Goal: Navigation & Orientation: Find specific page/section

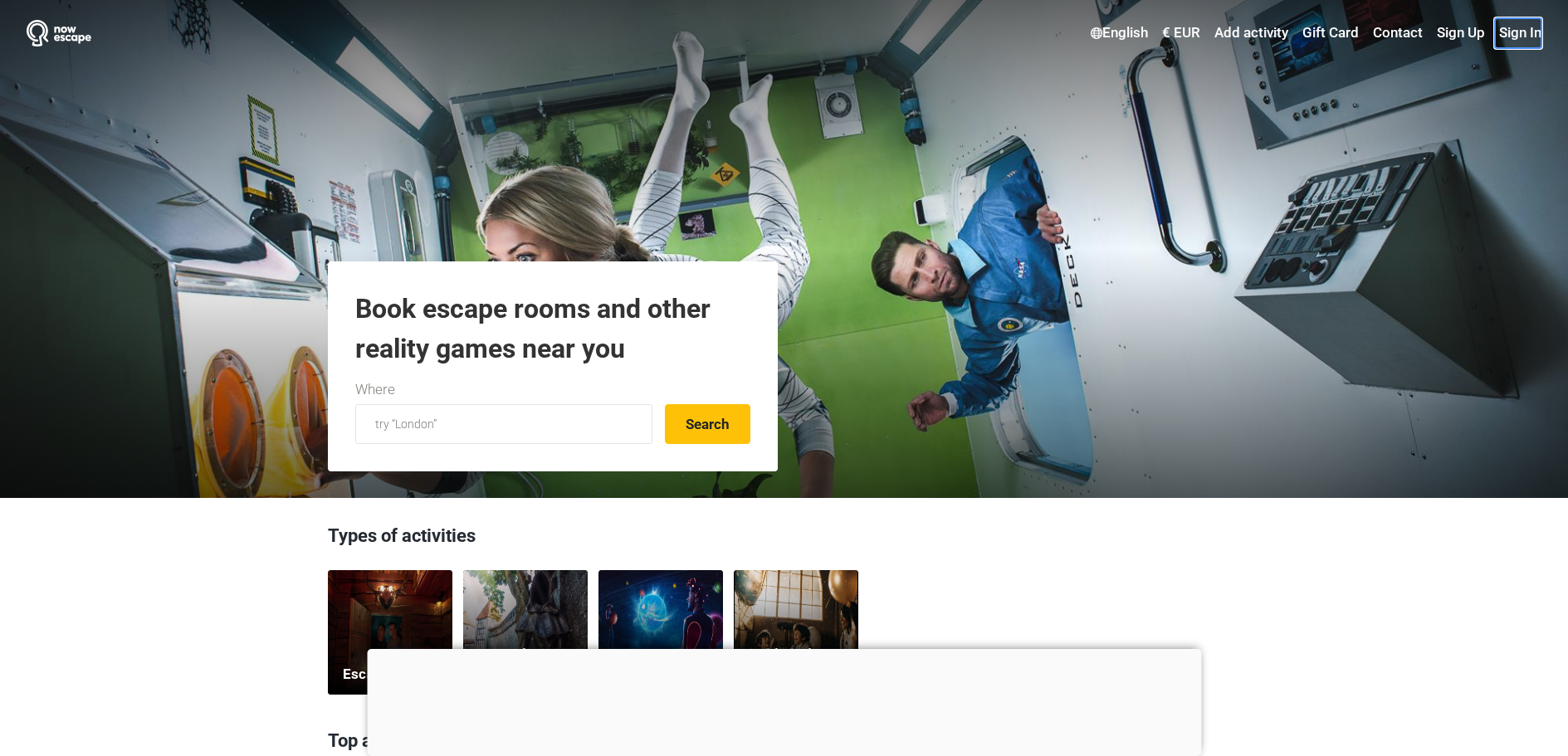
click at [1526, 35] on link "Sign In" at bounding box center [1518, 33] width 46 height 30
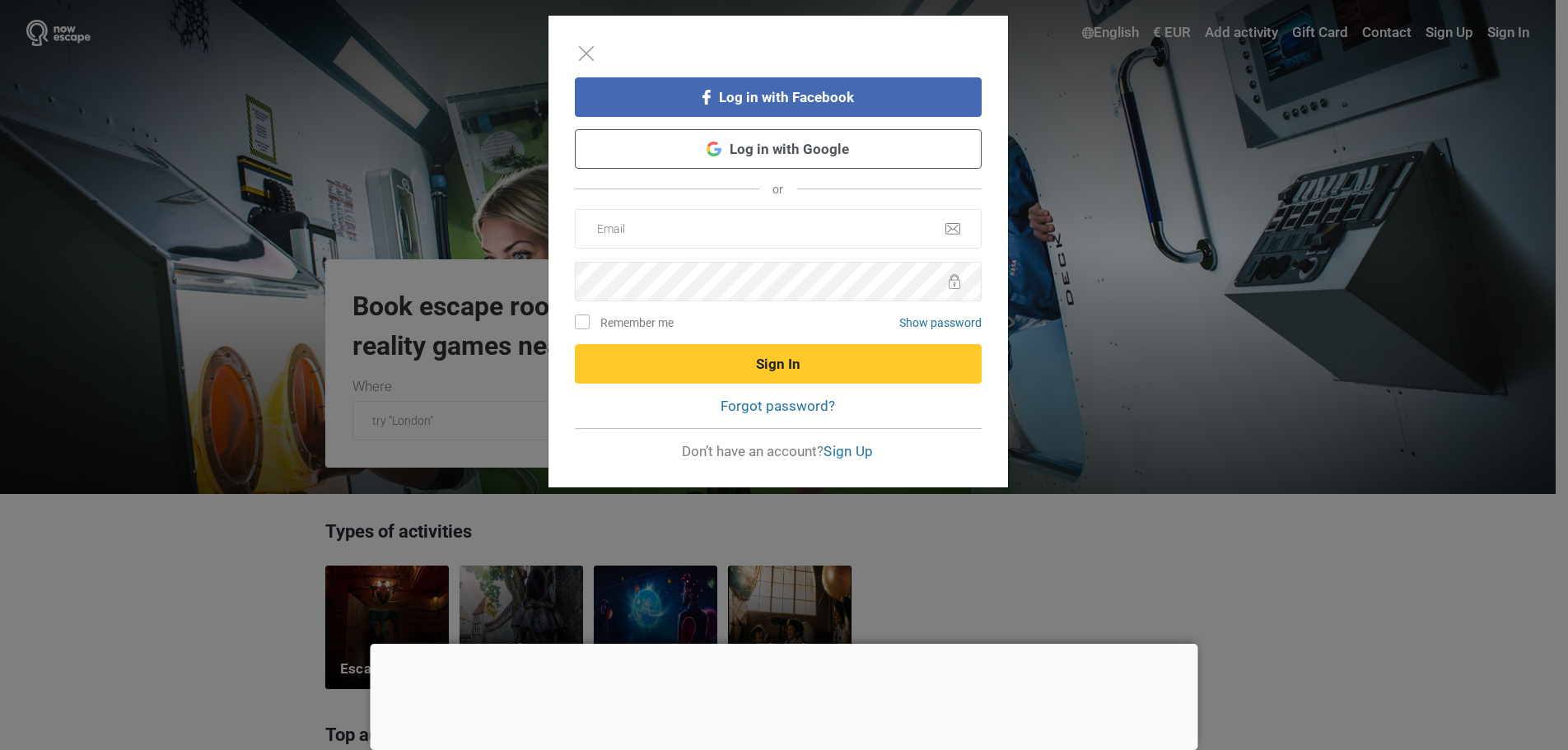
click at [790, 161] on link "Log in with Google" at bounding box center [778, 149] width 407 height 39
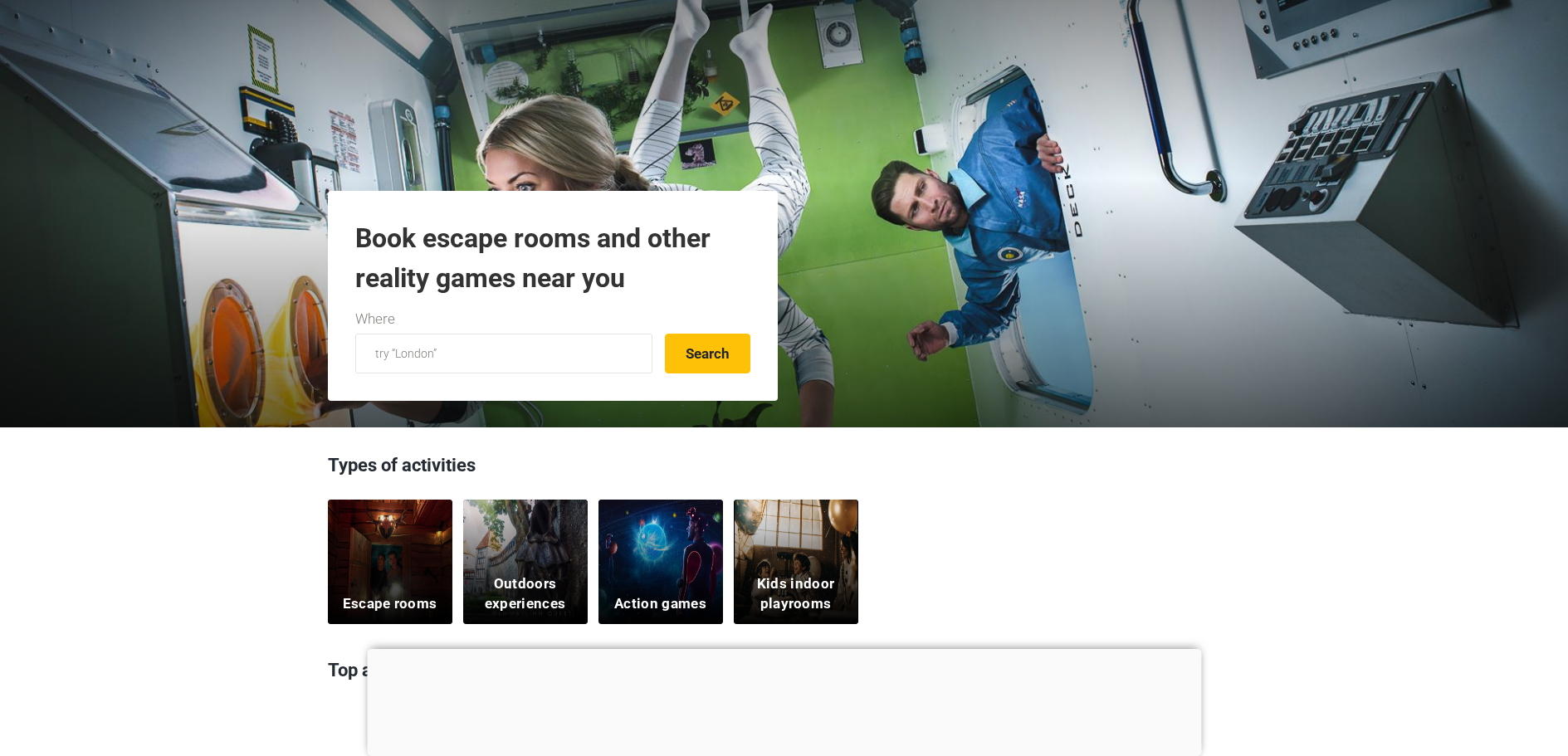
scroll to position [166, 0]
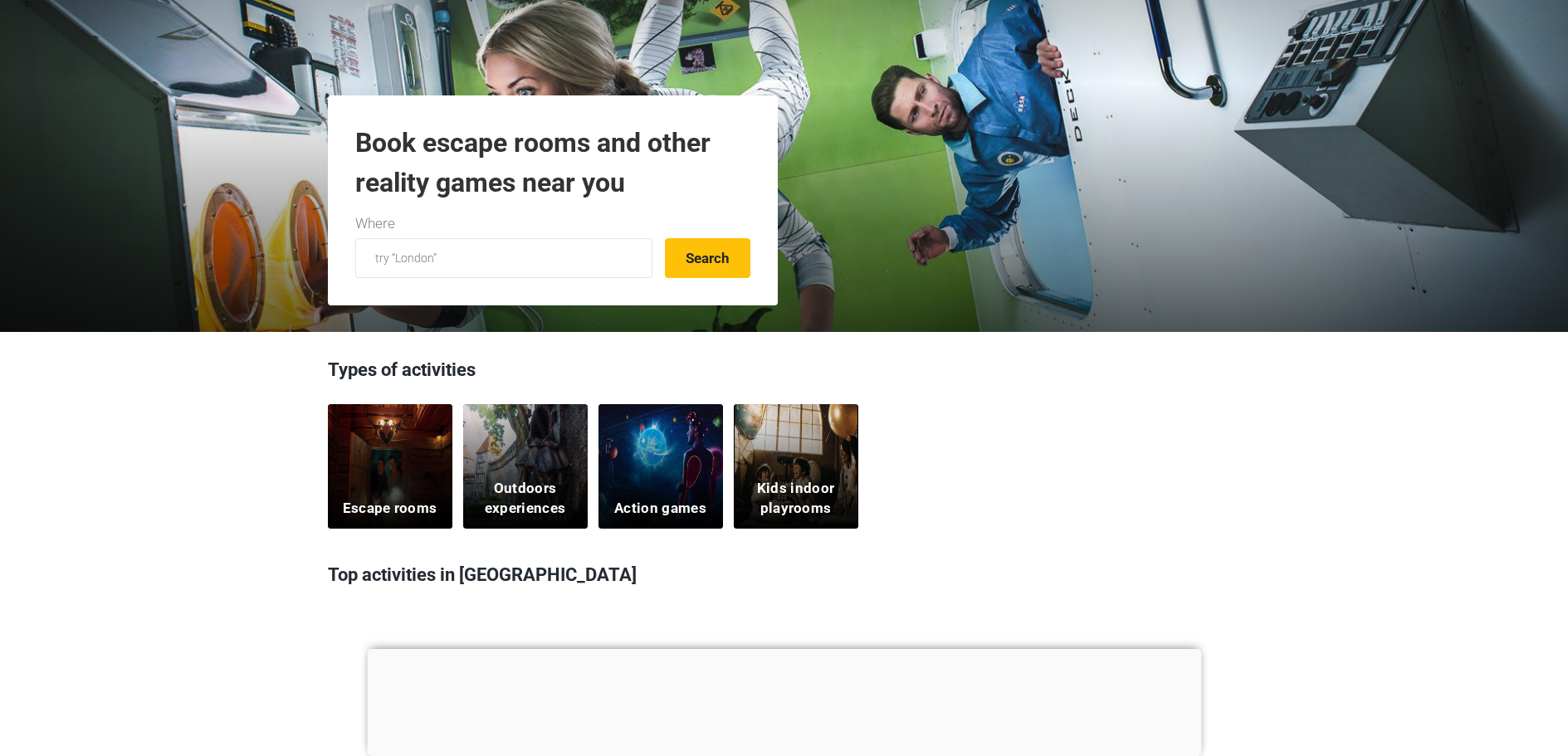
click at [386, 474] on div "Escape rooms" at bounding box center [390, 466] width 125 height 125
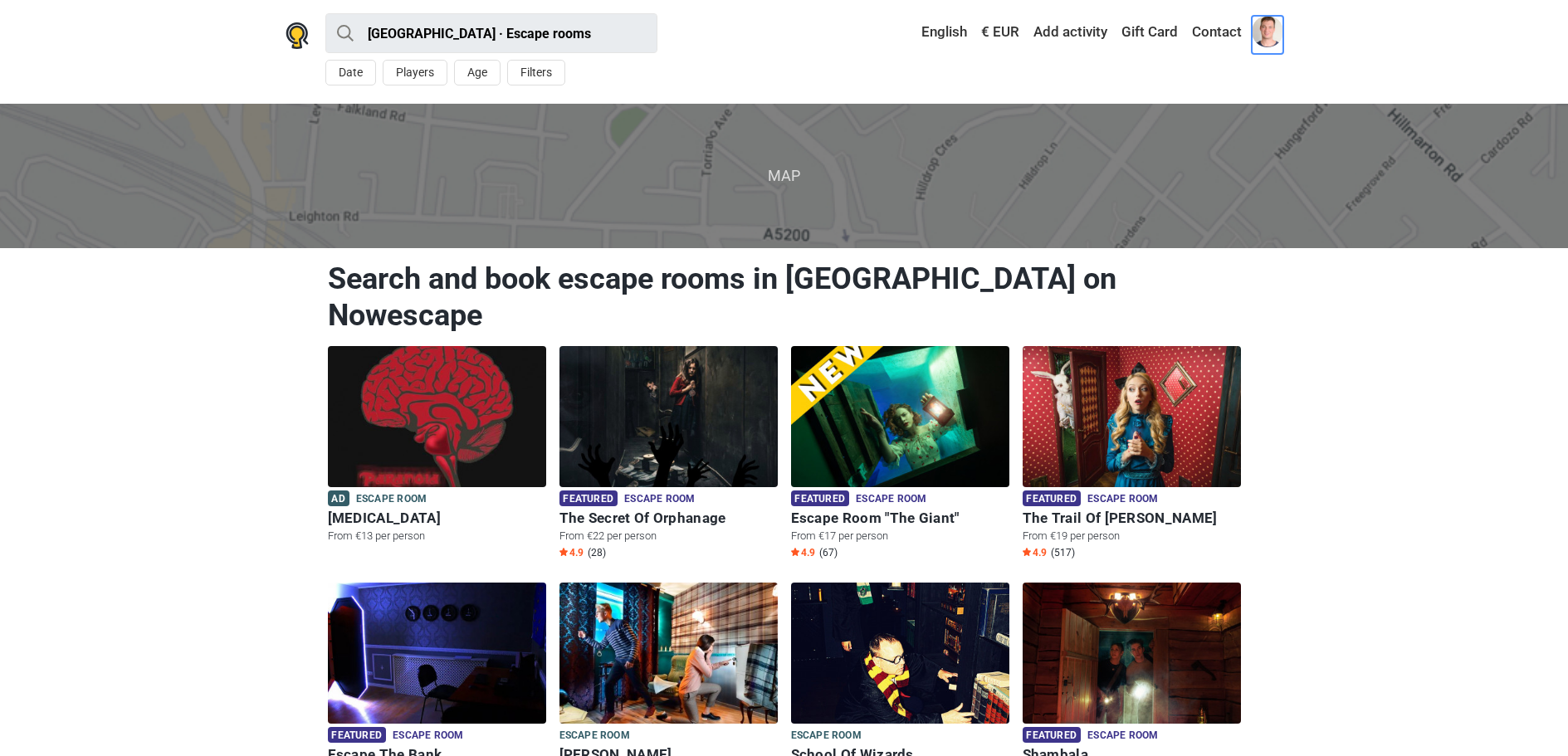
click at [1265, 35] on span at bounding box center [1267, 31] width 32 height 32
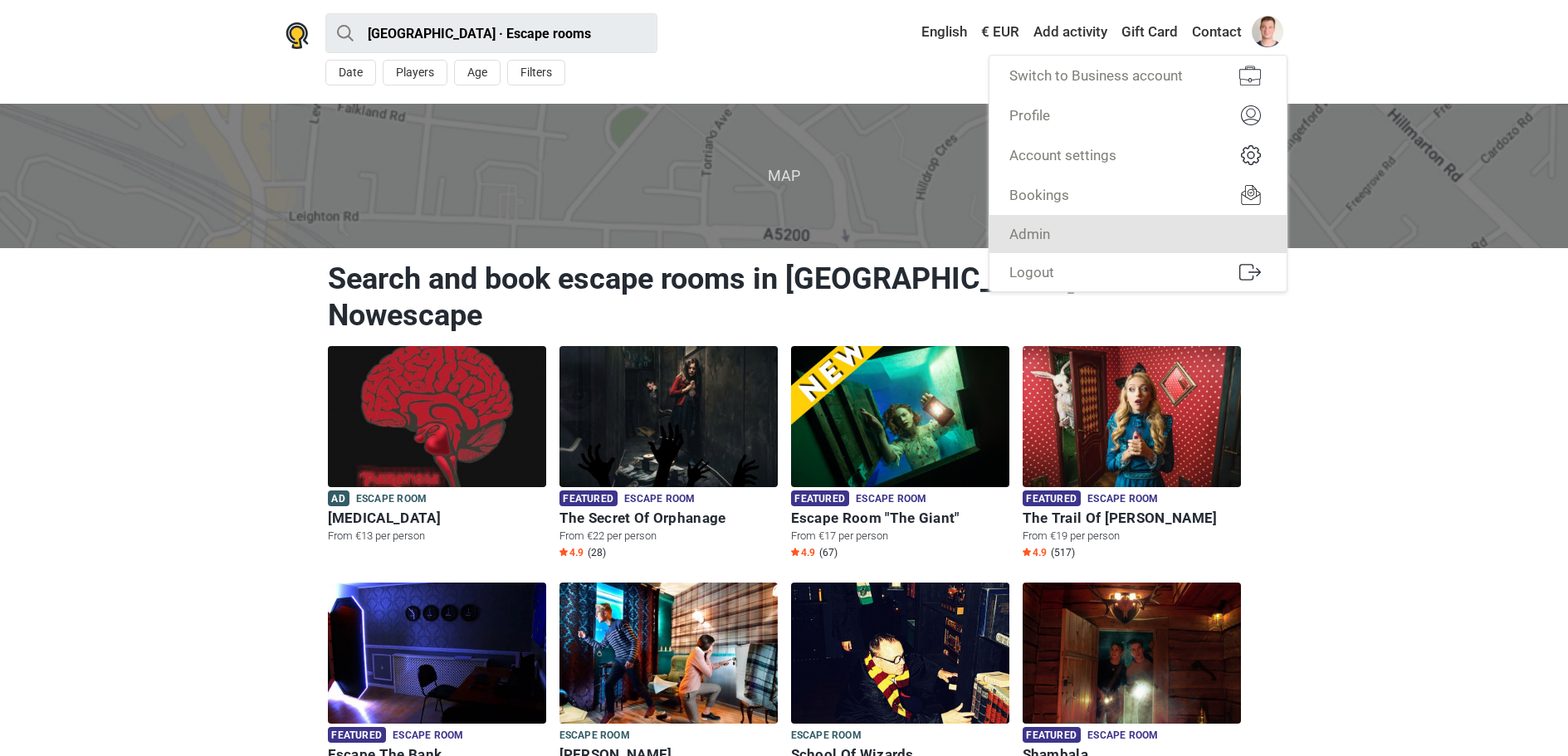
click at [1180, 219] on link "Admin" at bounding box center [1137, 234] width 297 height 38
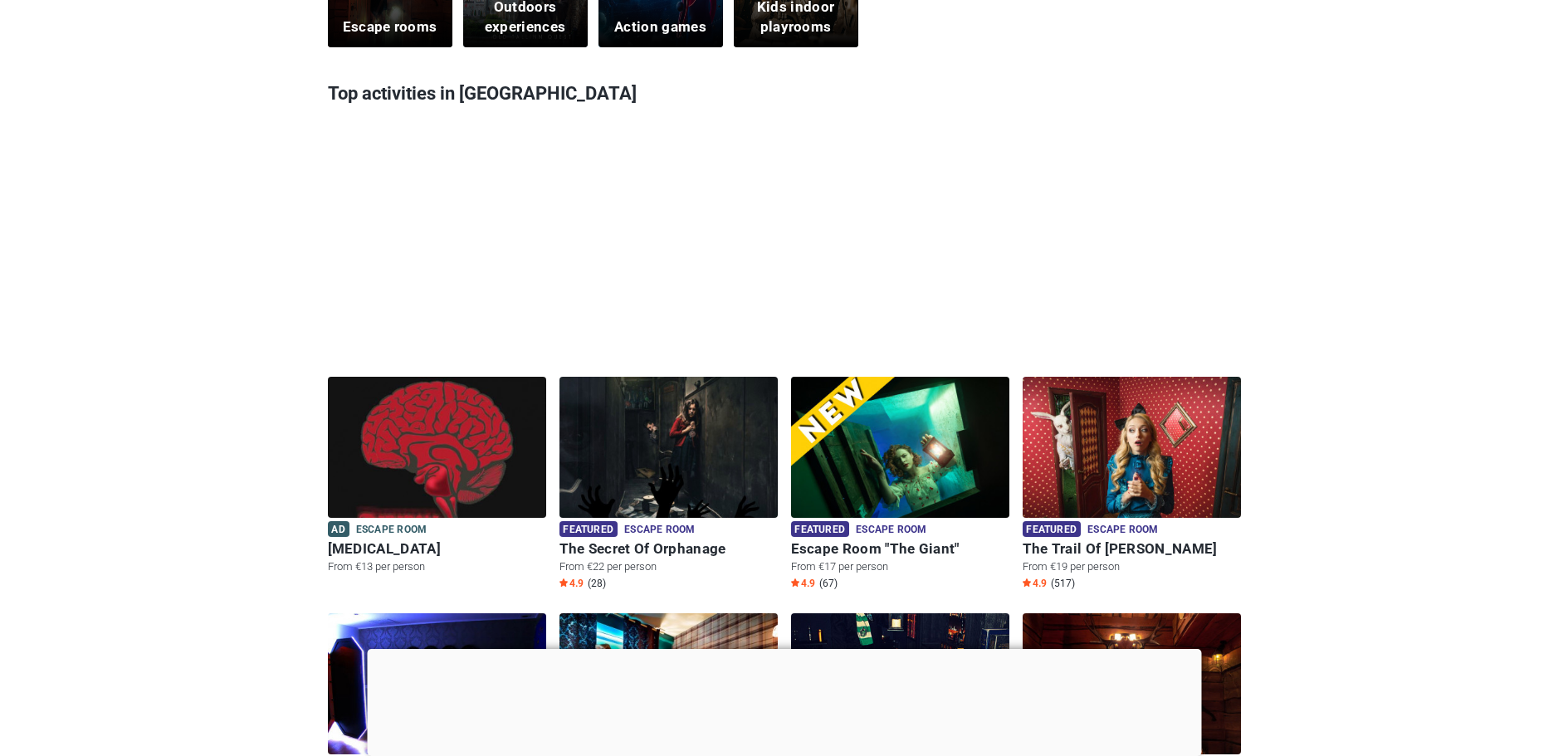
scroll to position [664, 0]
